Goal: Book appointment/travel/reservation

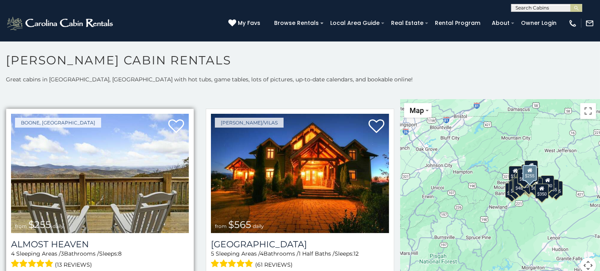
scroll to position [1553, 0]
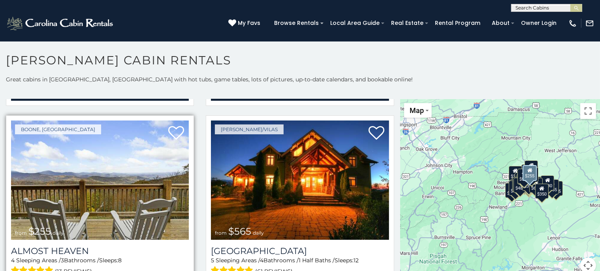
click at [139, 166] on img at bounding box center [100, 179] width 178 height 119
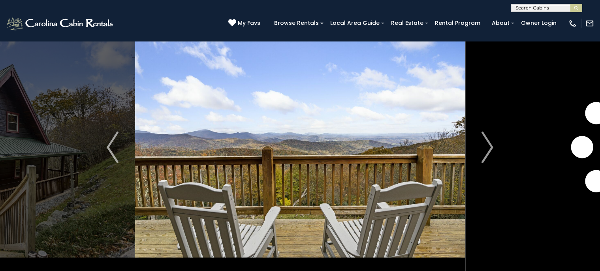
scroll to position [41, 0]
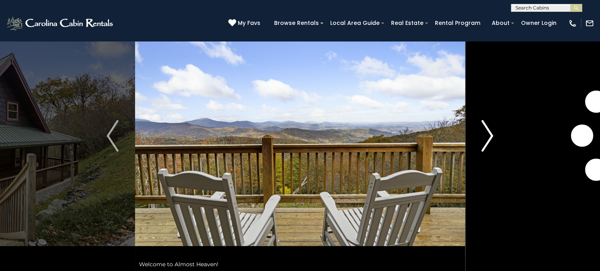
click at [493, 132] on img "Next" at bounding box center [488, 136] width 12 height 32
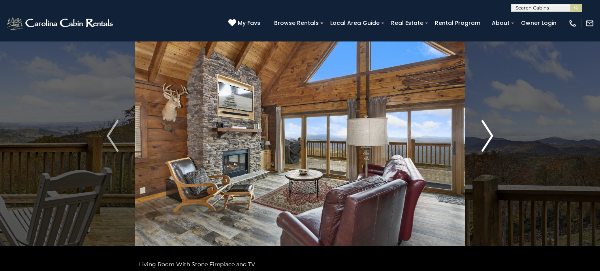
click at [493, 132] on img "Next" at bounding box center [488, 136] width 12 height 32
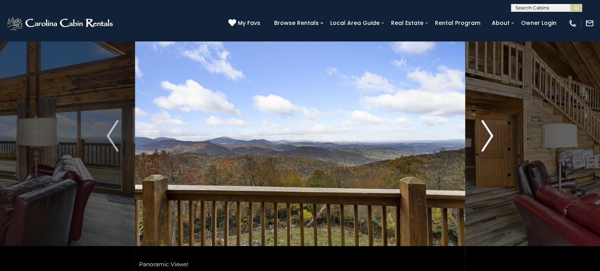
click at [492, 134] on img "Next" at bounding box center [488, 136] width 12 height 32
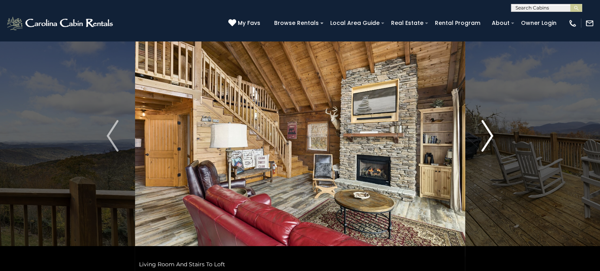
click at [492, 134] on img "Next" at bounding box center [488, 136] width 12 height 32
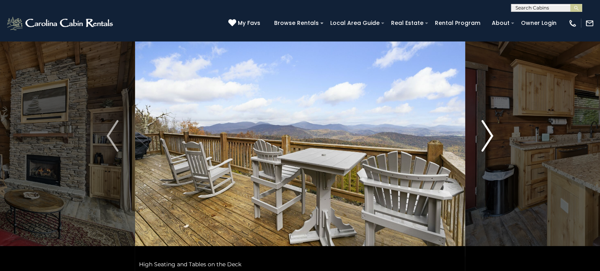
click at [492, 134] on img "Next" at bounding box center [488, 136] width 12 height 32
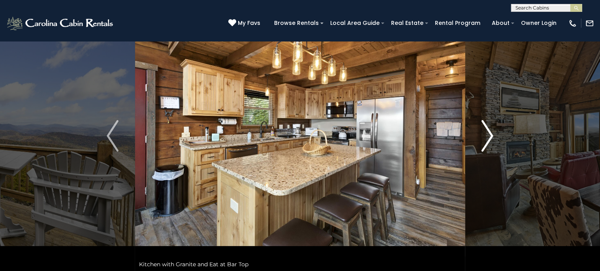
click at [492, 134] on img "Next" at bounding box center [488, 136] width 12 height 32
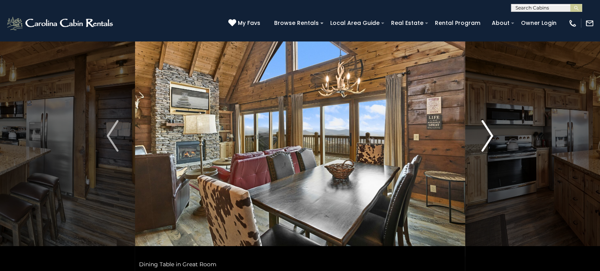
click at [492, 134] on img "Next" at bounding box center [488, 136] width 12 height 32
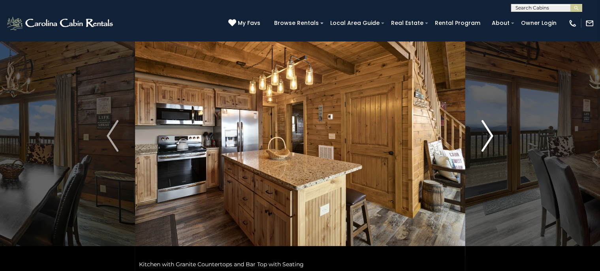
click at [492, 134] on img "Next" at bounding box center [488, 136] width 12 height 32
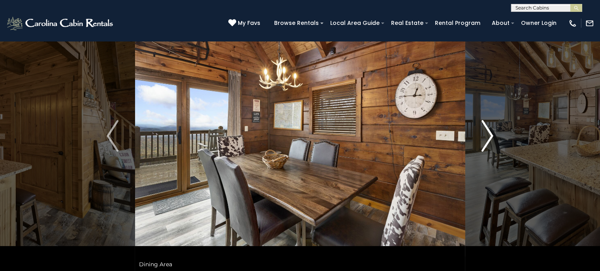
click at [492, 134] on img "Next" at bounding box center [488, 136] width 12 height 32
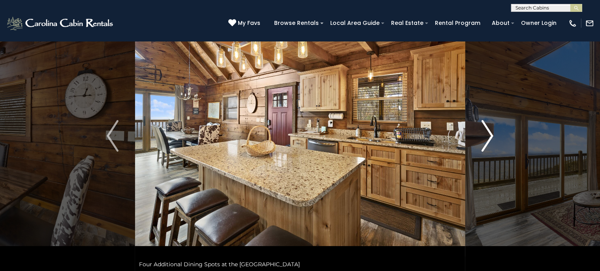
click at [493, 134] on img "Next" at bounding box center [488, 136] width 12 height 32
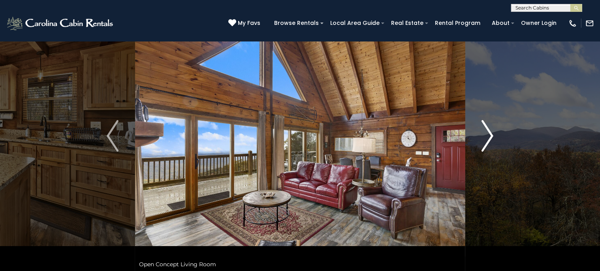
click at [493, 134] on img "Next" at bounding box center [488, 136] width 12 height 32
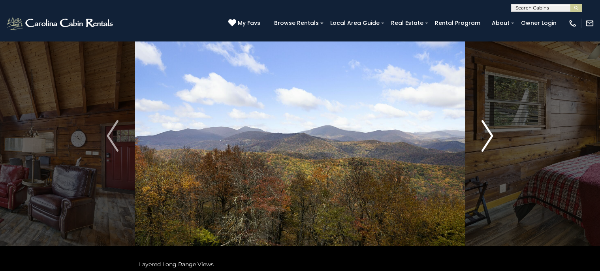
click at [487, 137] on img "Next" at bounding box center [488, 136] width 12 height 32
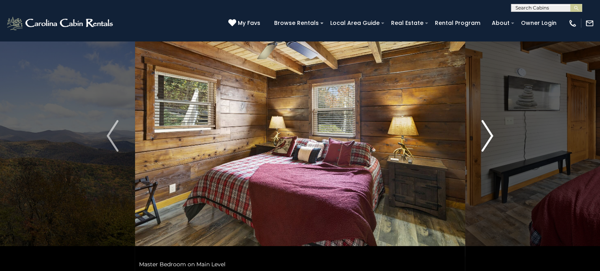
click at [488, 136] on img "Next" at bounding box center [488, 136] width 12 height 32
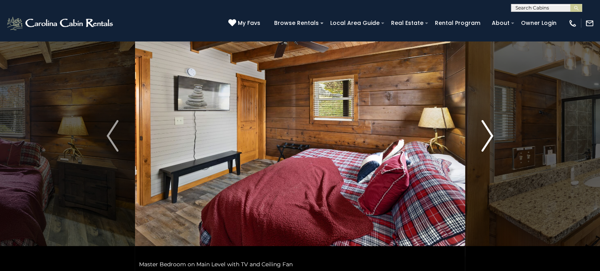
click at [488, 136] on img "Next" at bounding box center [488, 136] width 12 height 32
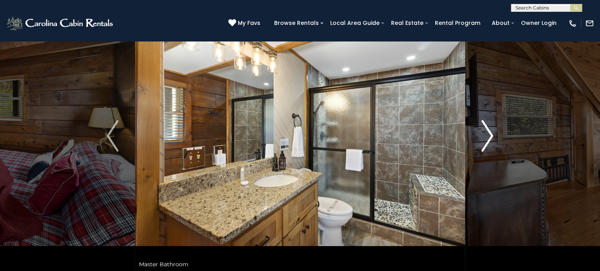
click at [488, 136] on img "Next" at bounding box center [488, 136] width 12 height 32
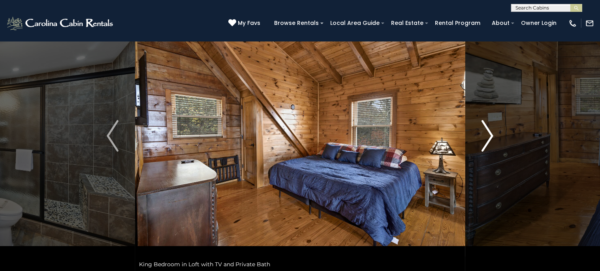
click at [488, 135] on img "Next" at bounding box center [488, 136] width 12 height 32
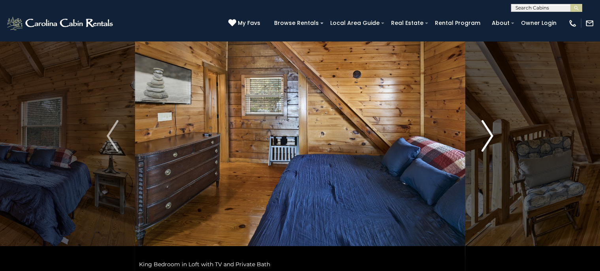
click at [488, 135] on img "Next" at bounding box center [488, 136] width 12 height 32
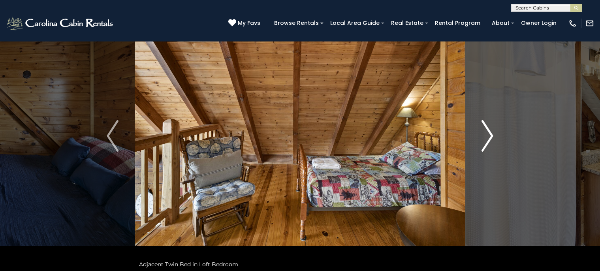
click at [488, 135] on img "Next" at bounding box center [488, 136] width 12 height 32
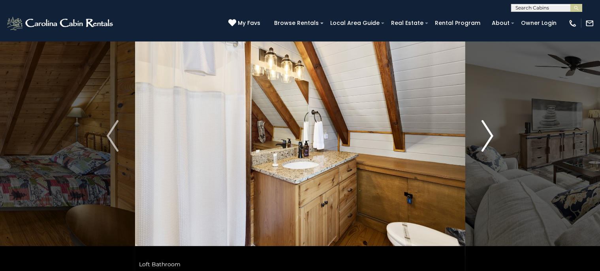
click at [488, 135] on img "Next" at bounding box center [488, 136] width 12 height 32
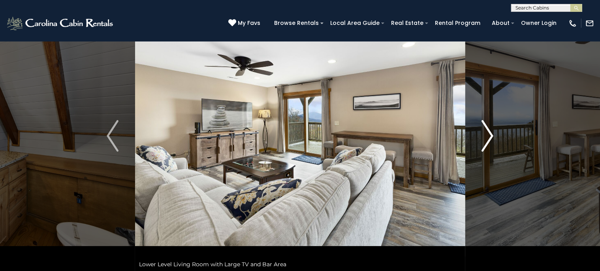
click at [488, 135] on img "Next" at bounding box center [488, 136] width 12 height 32
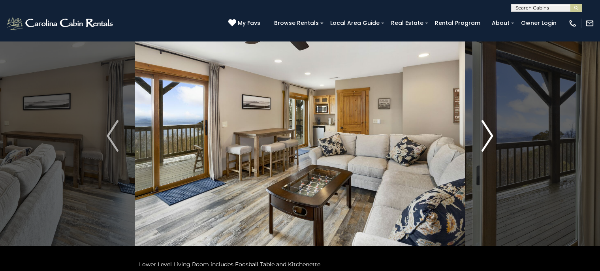
click at [488, 135] on img "Next" at bounding box center [488, 136] width 12 height 32
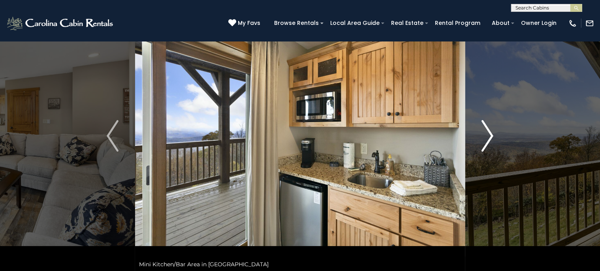
click at [488, 135] on img "Next" at bounding box center [488, 136] width 12 height 32
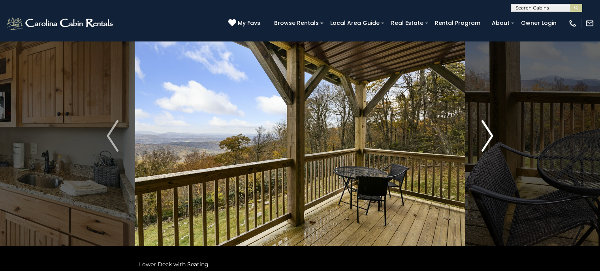
click at [488, 135] on img "Next" at bounding box center [488, 136] width 12 height 32
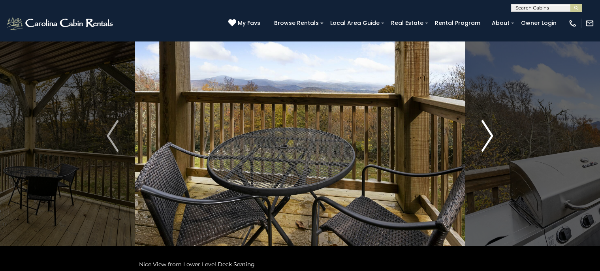
click at [488, 135] on img "Next" at bounding box center [488, 136] width 12 height 32
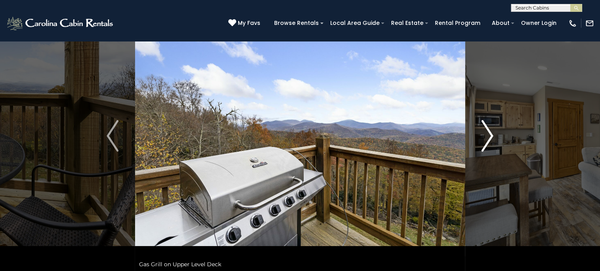
click at [488, 135] on img "Next" at bounding box center [488, 136] width 12 height 32
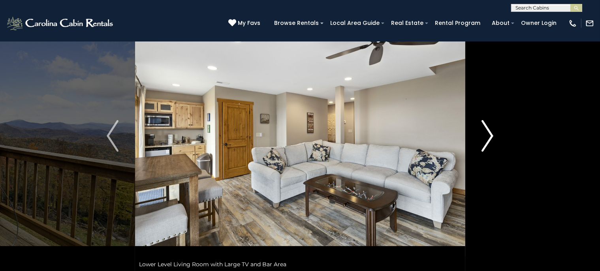
click at [488, 135] on img "Next" at bounding box center [488, 136] width 12 height 32
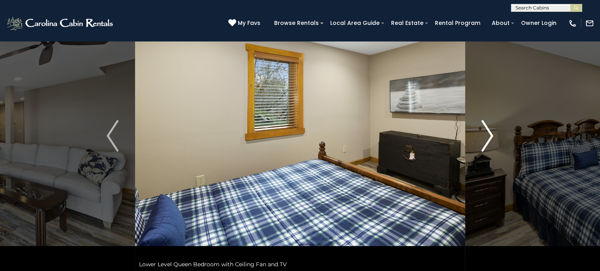
click at [488, 135] on img "Next" at bounding box center [488, 136] width 12 height 32
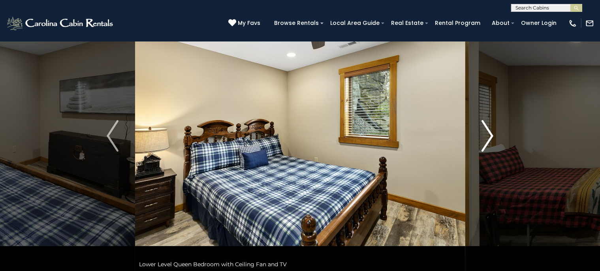
click at [488, 135] on img "Next" at bounding box center [488, 136] width 12 height 32
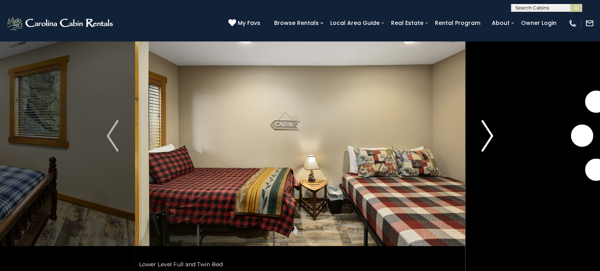
click at [488, 135] on img "Next" at bounding box center [488, 136] width 12 height 32
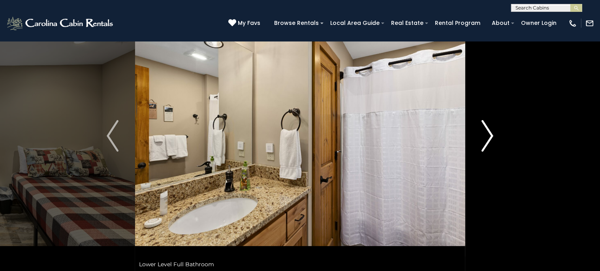
click at [488, 135] on img "Next" at bounding box center [488, 136] width 12 height 32
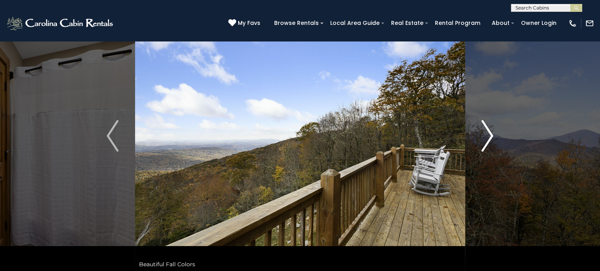
click at [488, 135] on img "Next" at bounding box center [488, 136] width 12 height 32
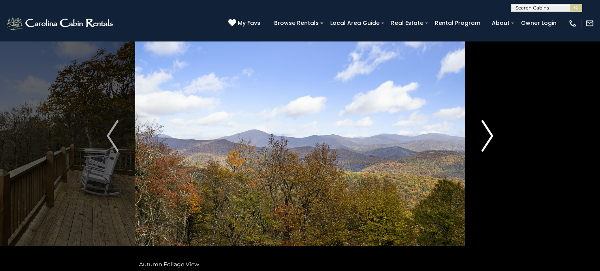
click at [488, 135] on img "Next" at bounding box center [488, 136] width 12 height 32
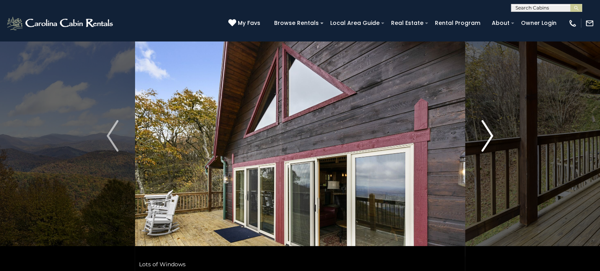
click at [488, 135] on img "Next" at bounding box center [488, 136] width 12 height 32
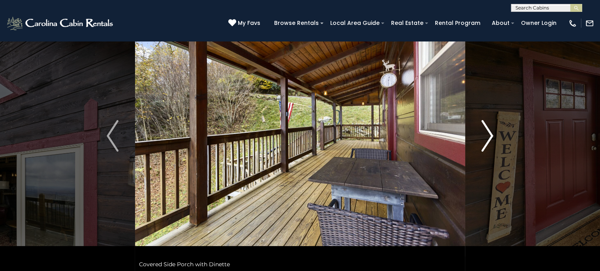
click at [488, 135] on img "Next" at bounding box center [488, 136] width 12 height 32
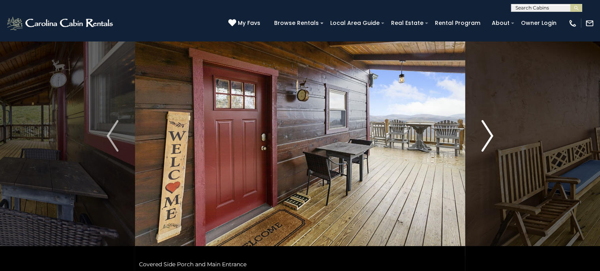
click at [488, 135] on img "Next" at bounding box center [488, 136] width 12 height 32
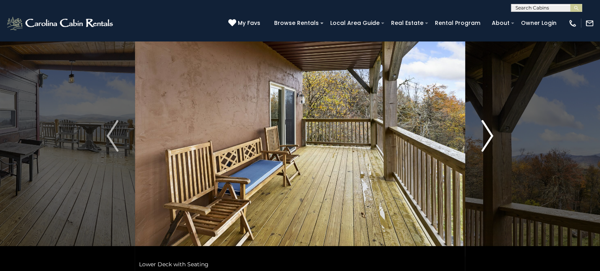
click at [488, 135] on img "Next" at bounding box center [488, 136] width 12 height 32
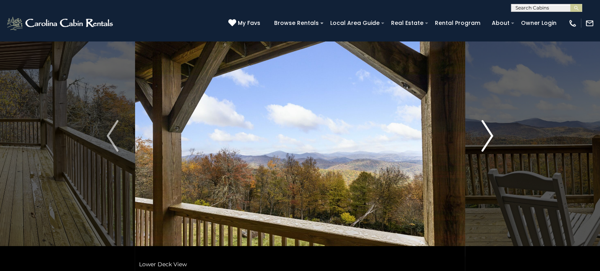
click at [488, 135] on img "Next" at bounding box center [488, 136] width 12 height 32
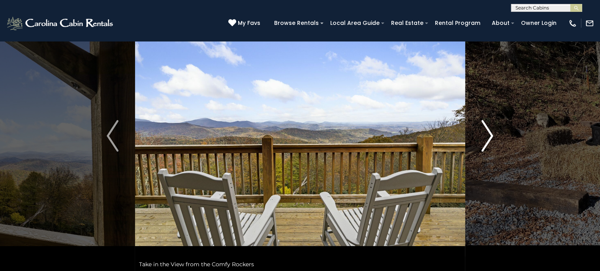
click at [488, 135] on img "Next" at bounding box center [488, 136] width 12 height 32
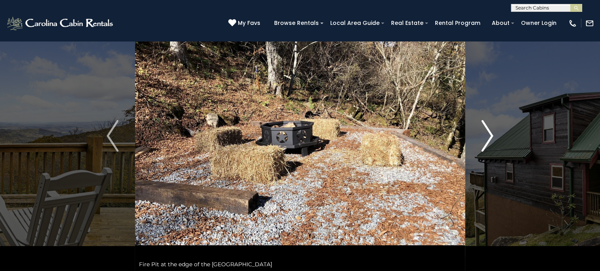
click at [488, 135] on img "Next" at bounding box center [488, 136] width 12 height 32
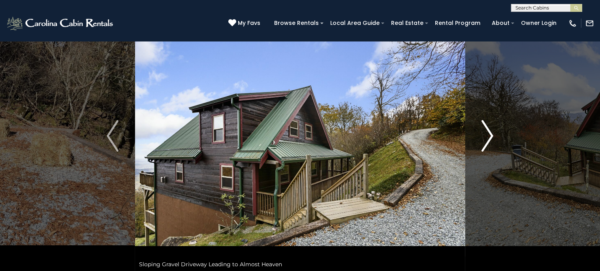
click at [488, 136] on img "Next" at bounding box center [488, 136] width 12 height 32
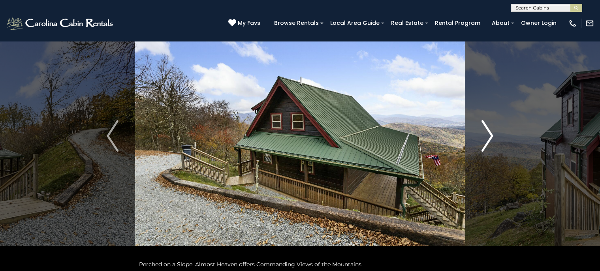
click at [488, 136] on img "Next" at bounding box center [488, 136] width 12 height 32
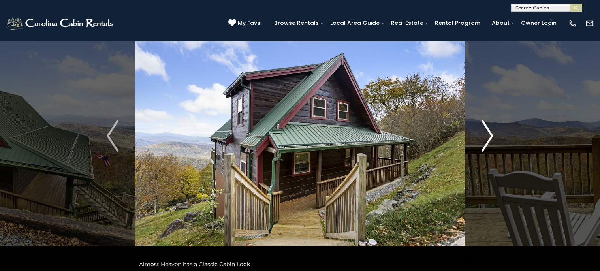
click at [488, 136] on img "Next" at bounding box center [488, 136] width 12 height 32
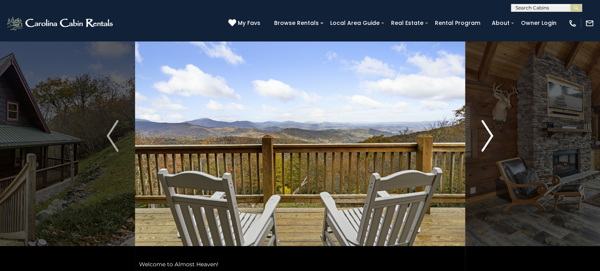
click at [488, 136] on img "Next" at bounding box center [488, 136] width 12 height 32
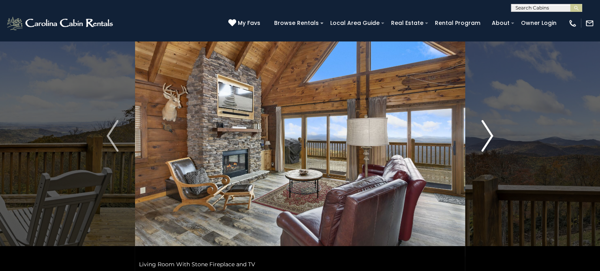
click at [488, 136] on img "Next" at bounding box center [488, 136] width 12 height 32
